Goal: Task Accomplishment & Management: Manage account settings

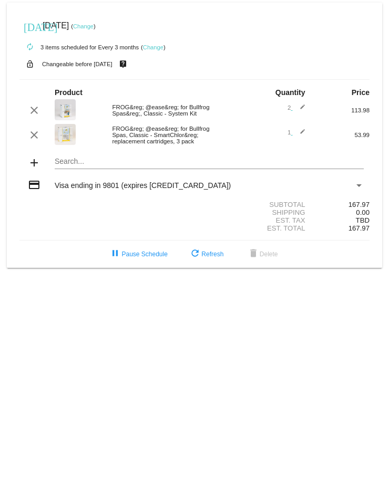
click at [153, 46] on link "Change" at bounding box center [153, 47] width 20 height 6
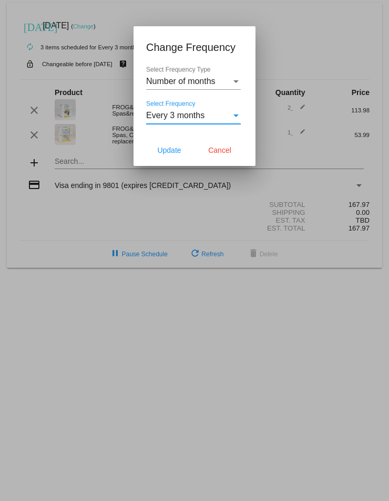
click at [236, 115] on div "Select Frequency" at bounding box center [235, 116] width 5 height 3
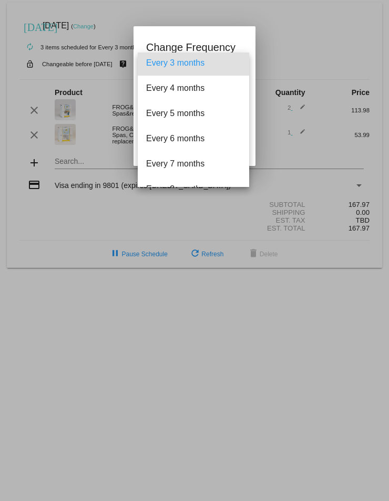
scroll to position [105, 0]
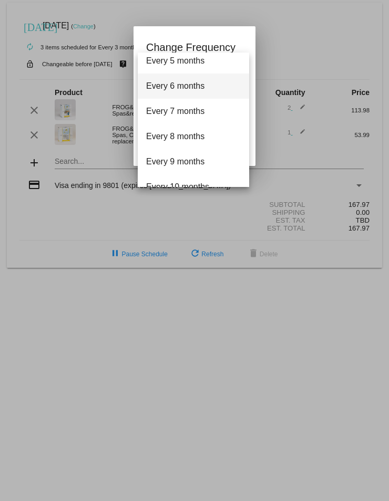
click at [193, 85] on span "Every 6 months" at bounding box center [193, 86] width 95 height 25
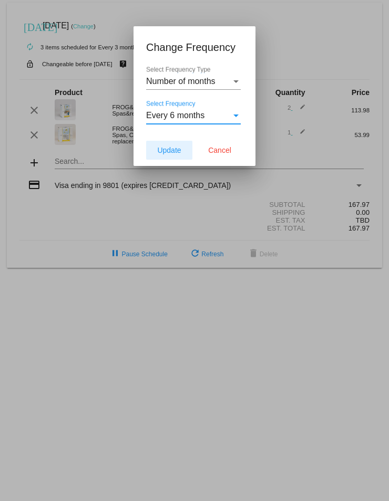
click at [173, 149] on span "Update" at bounding box center [169, 150] width 24 height 8
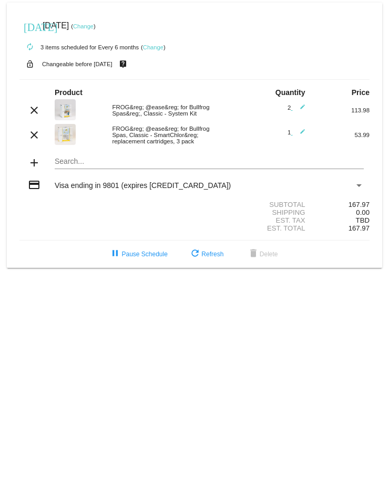
click at [94, 24] on link "Change" at bounding box center [83, 26] width 20 height 6
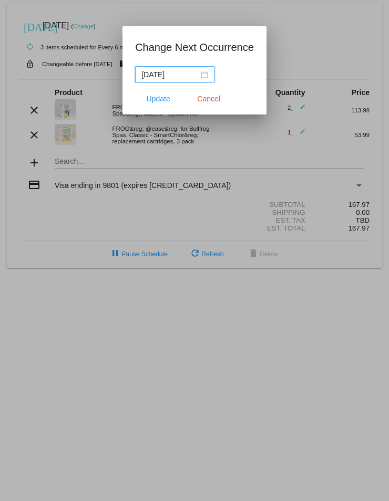
click at [201, 73] on div "[DATE]" at bounding box center [174, 75] width 67 height 12
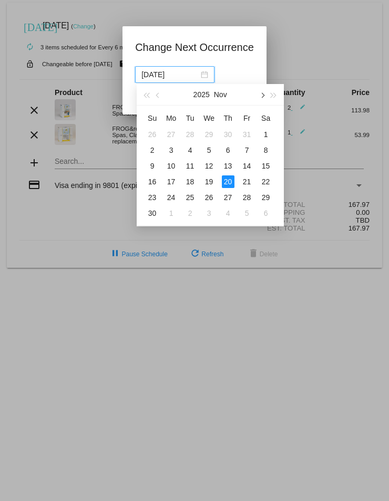
click at [265, 95] on button "button" at bounding box center [262, 94] width 12 height 21
click at [172, 164] on div "16" at bounding box center [171, 166] width 13 height 13
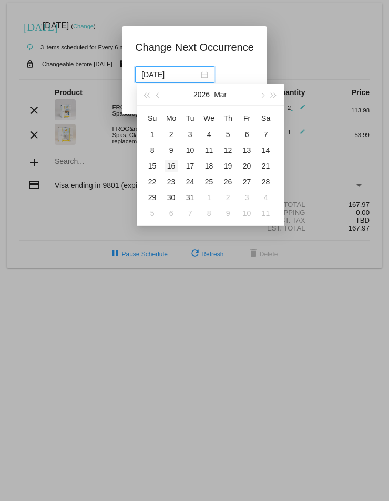
type input "[DATE]"
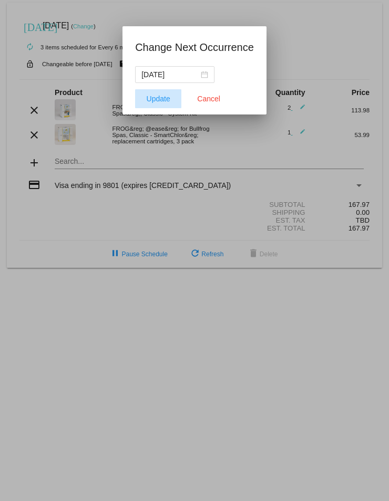
click at [153, 101] on span "Update" at bounding box center [159, 99] width 24 height 8
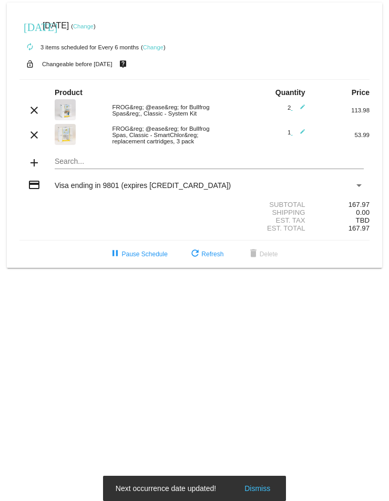
click at [149, 46] on link "Change" at bounding box center [153, 47] width 20 height 6
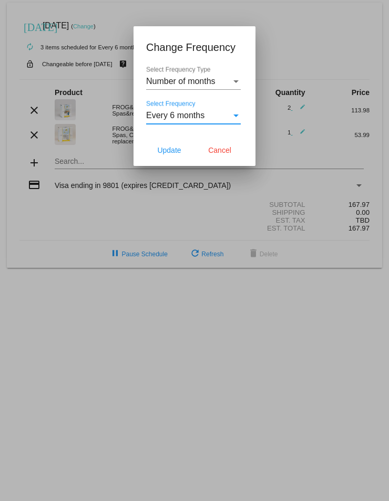
click at [237, 116] on div "Select Frequency" at bounding box center [235, 116] width 5 height 3
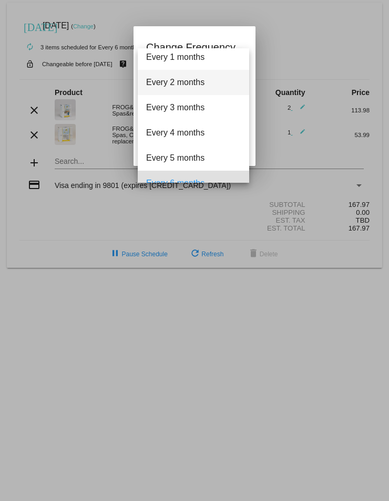
scroll to position [0, 0]
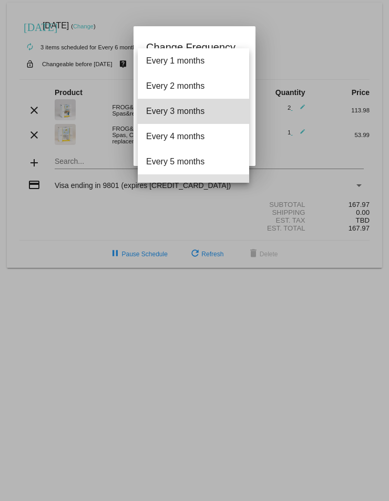
click at [208, 115] on span "Every 3 months" at bounding box center [193, 111] width 95 height 25
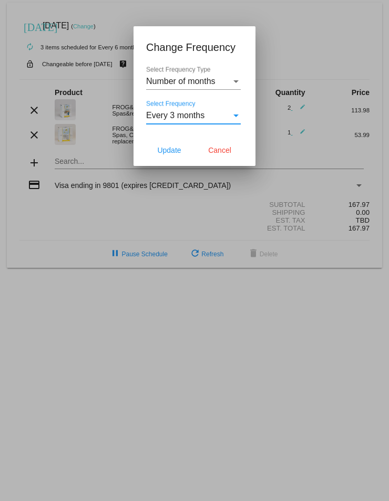
click at [166, 139] on mat-dialog-actions "Update Cancel" at bounding box center [194, 150] width 97 height 32
click at [163, 153] on span "Update" at bounding box center [169, 150] width 24 height 8
